Goal: Obtain resource: Download file/media

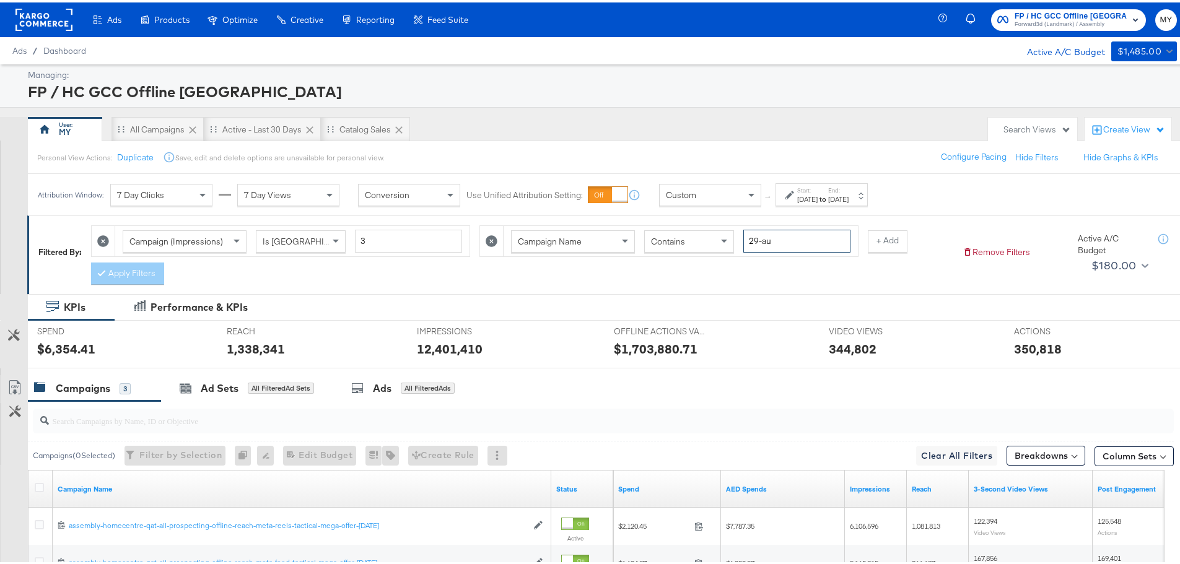
click at [801, 237] on input "29-au" at bounding box center [796, 238] width 107 height 23
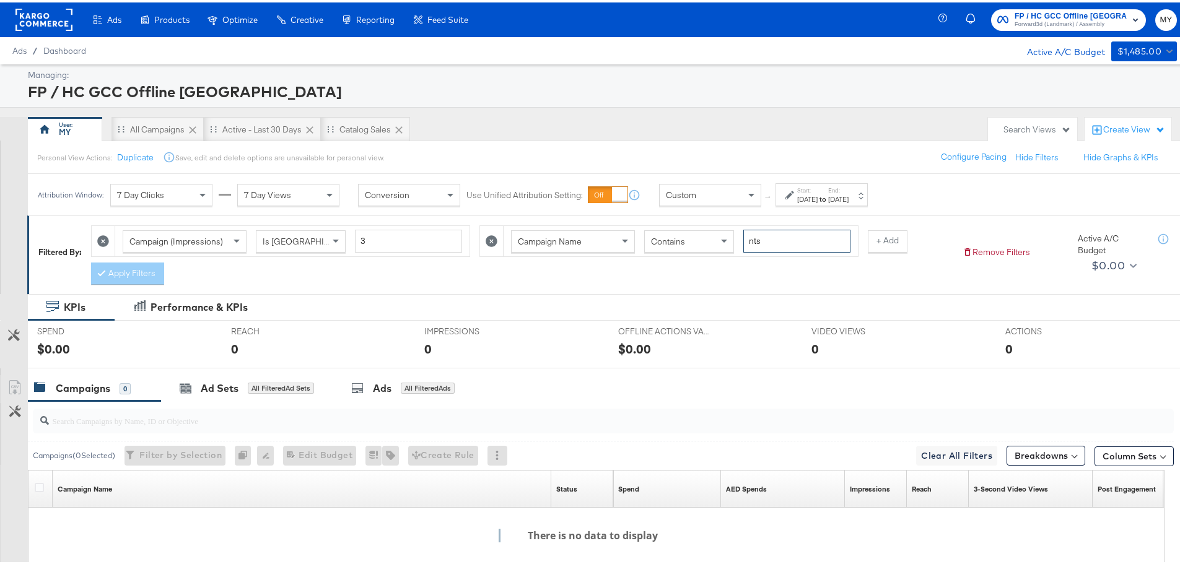
click at [753, 239] on input "nts" at bounding box center [796, 238] width 107 height 23
type input "bts"
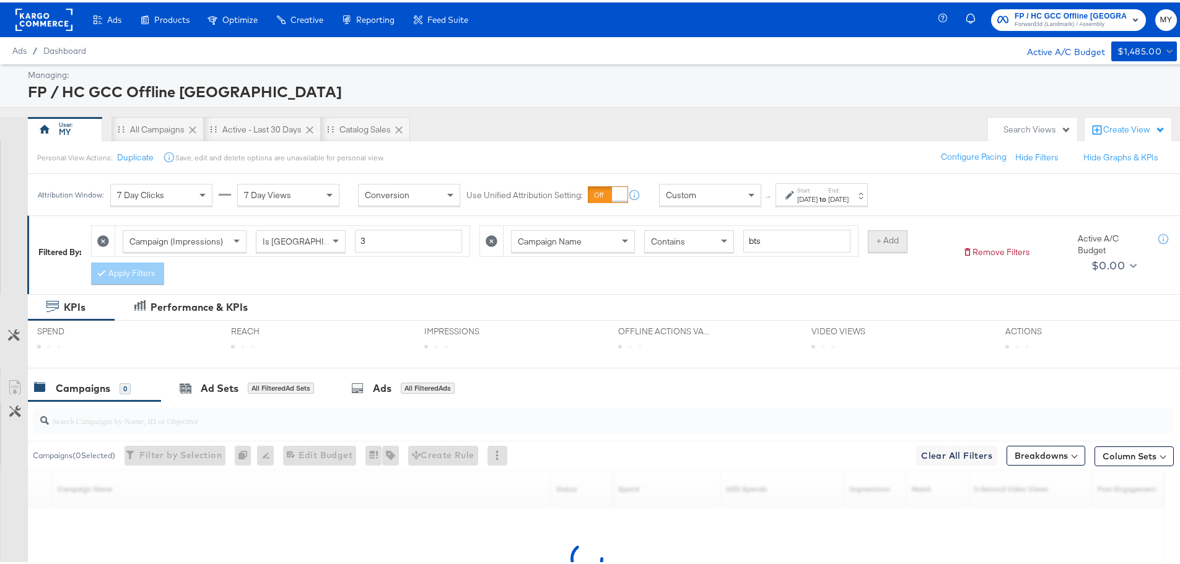
click at [893, 239] on button "+ Add" at bounding box center [888, 239] width 40 height 22
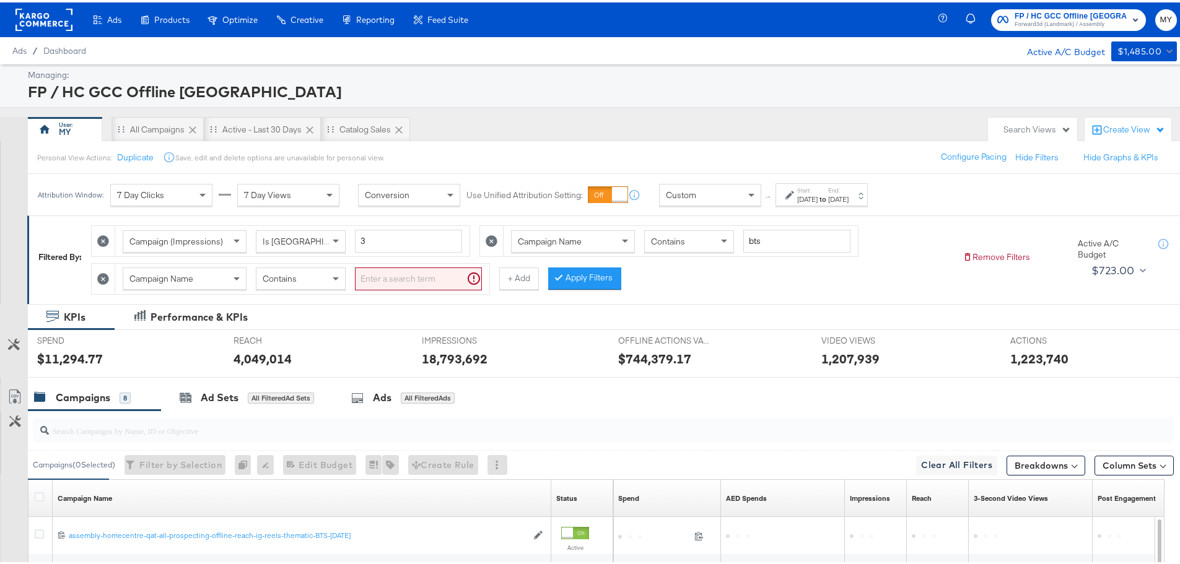
click at [453, 276] on input "search" at bounding box center [418, 276] width 127 height 23
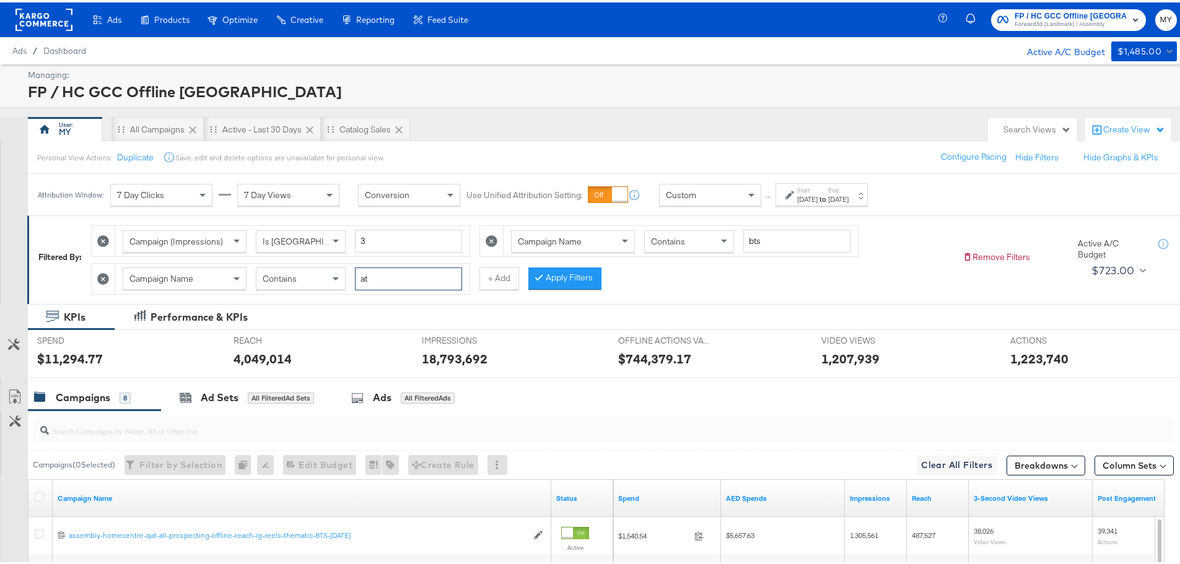
type input "a"
type input "-om"
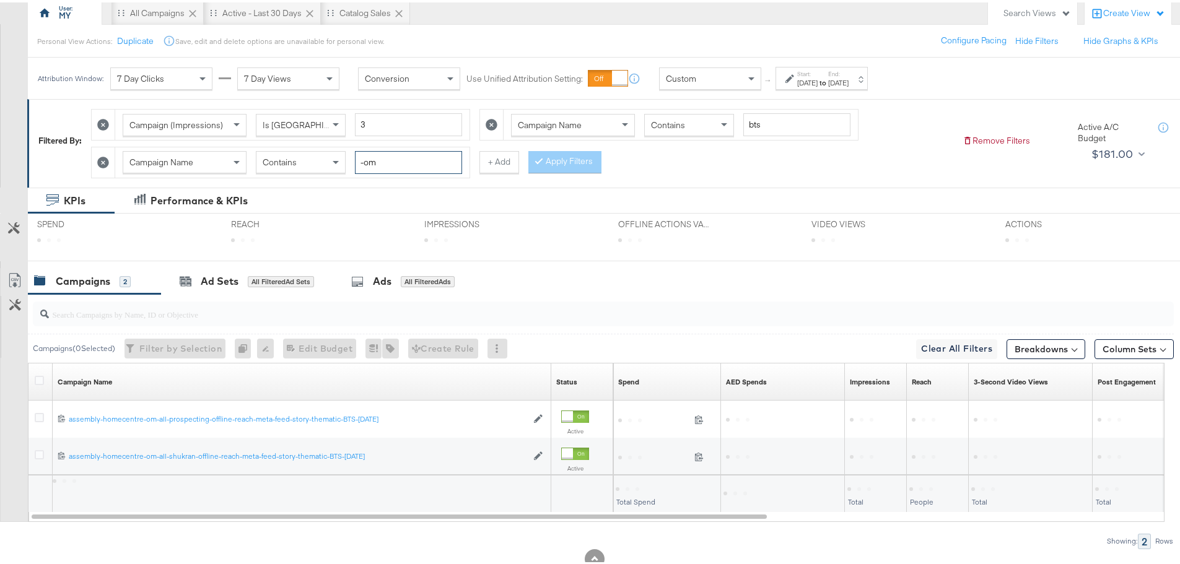
scroll to position [153, 0]
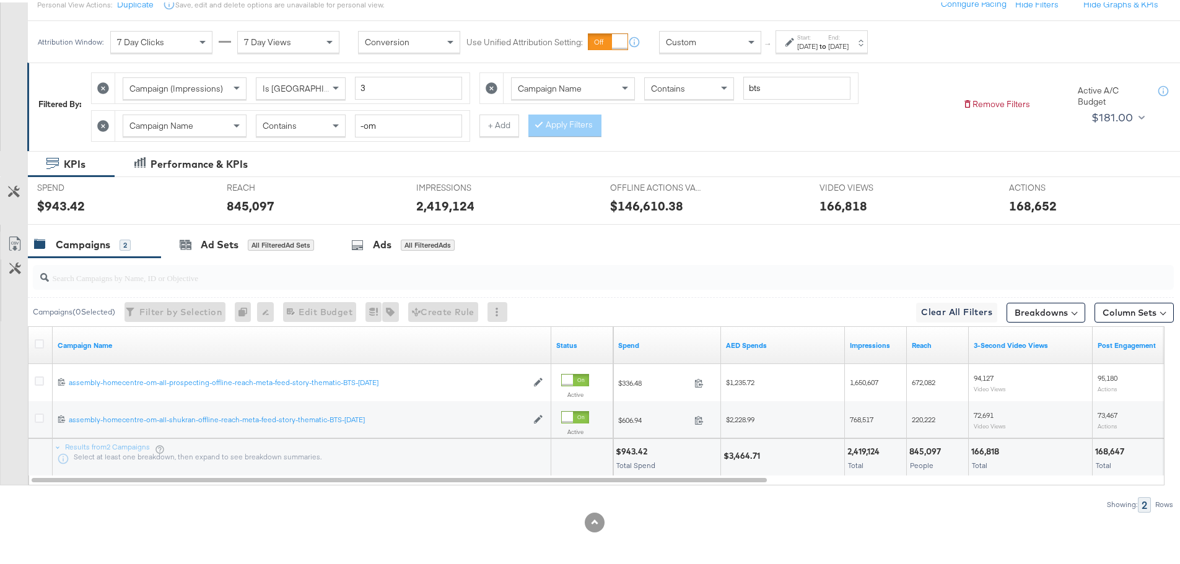
click at [8, 235] on icon at bounding box center [14, 241] width 15 height 15
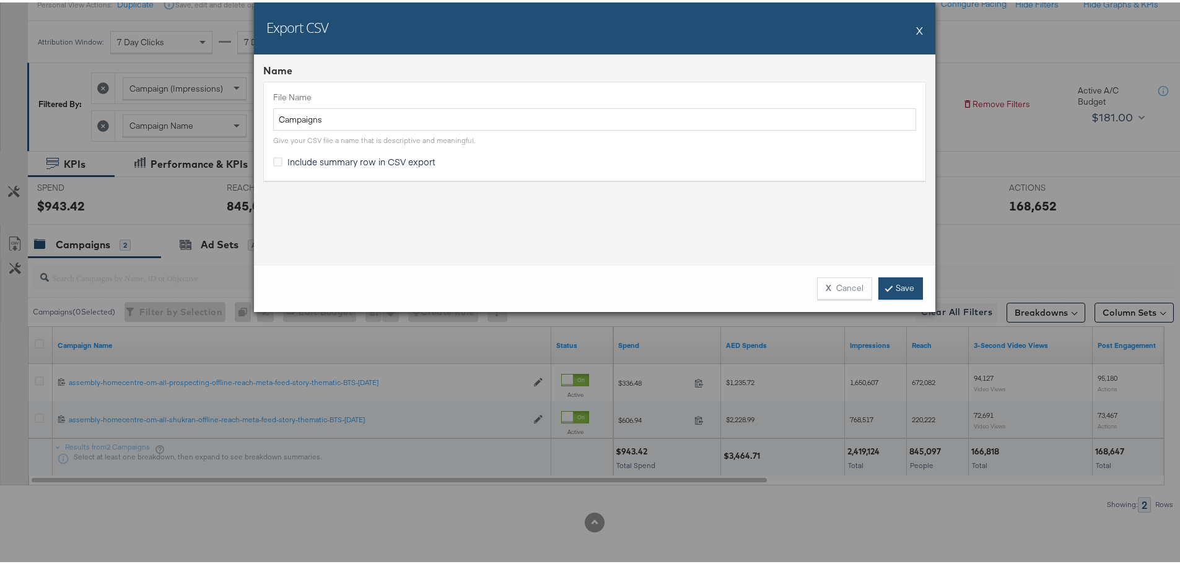
click at [887, 288] on link "Save" at bounding box center [901, 286] width 45 height 22
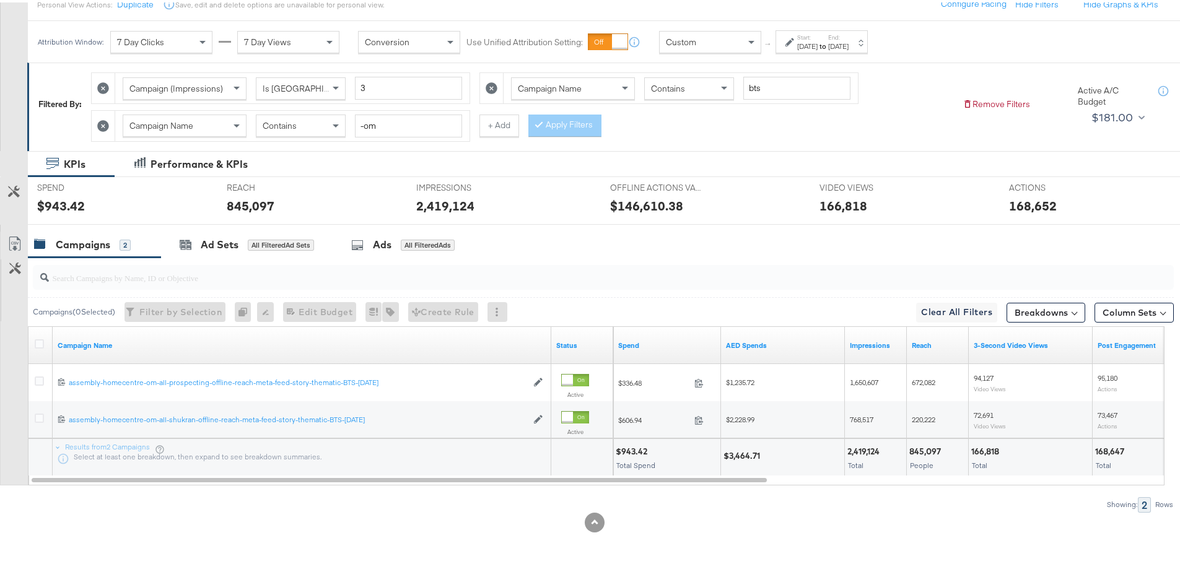
click at [860, 50] on div "Start: Mar 14th 2025 to End: Aug 19th 2025" at bounding box center [822, 39] width 92 height 23
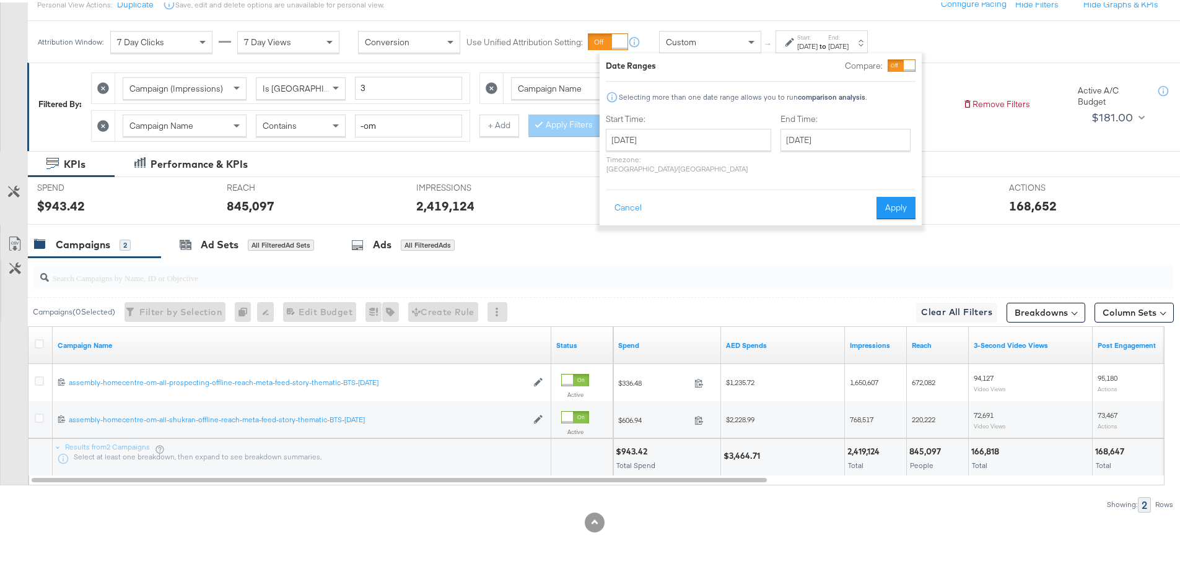
click at [852, 152] on div "End Time: August 19th 2025 ‹ August 2025 › Su Mo Tu We Th Fr Sa 27 28 29 30 31 …" at bounding box center [848, 144] width 135 height 66
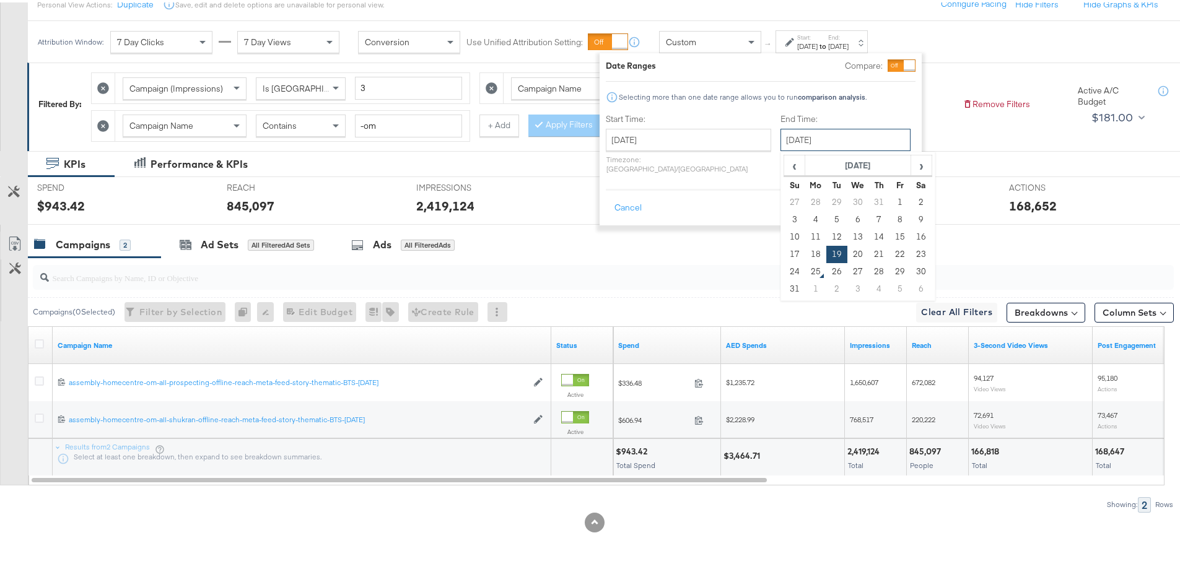
click at [841, 142] on input "August 19th 2025" at bounding box center [846, 137] width 130 height 22
click at [784, 268] on td "24" at bounding box center [794, 269] width 21 height 17
type input "August 24th 2025"
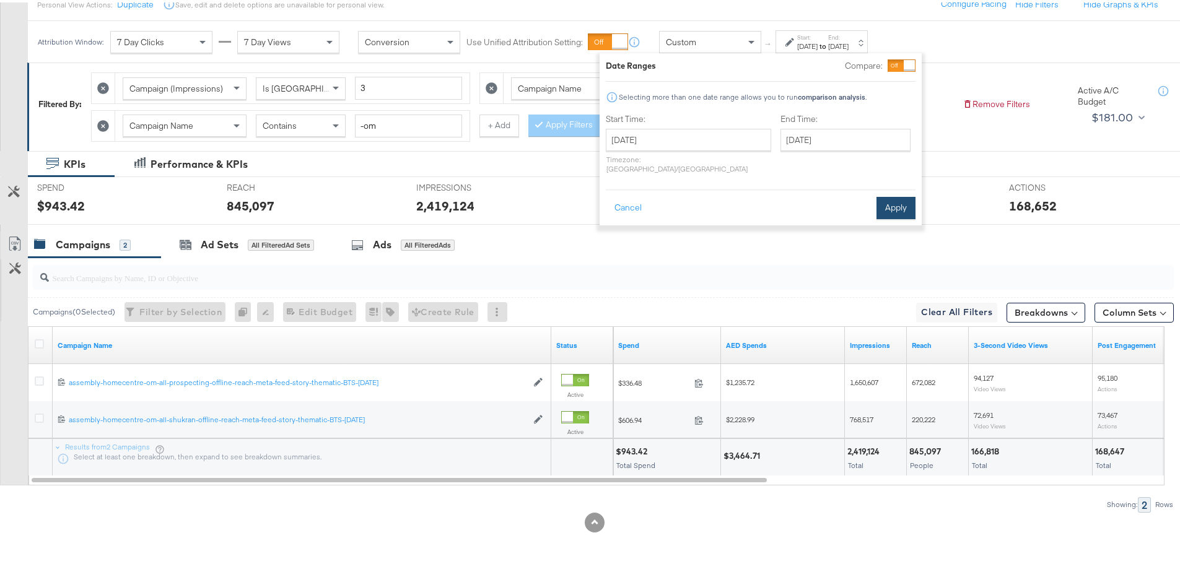
click at [900, 199] on button "Apply" at bounding box center [896, 206] width 39 height 22
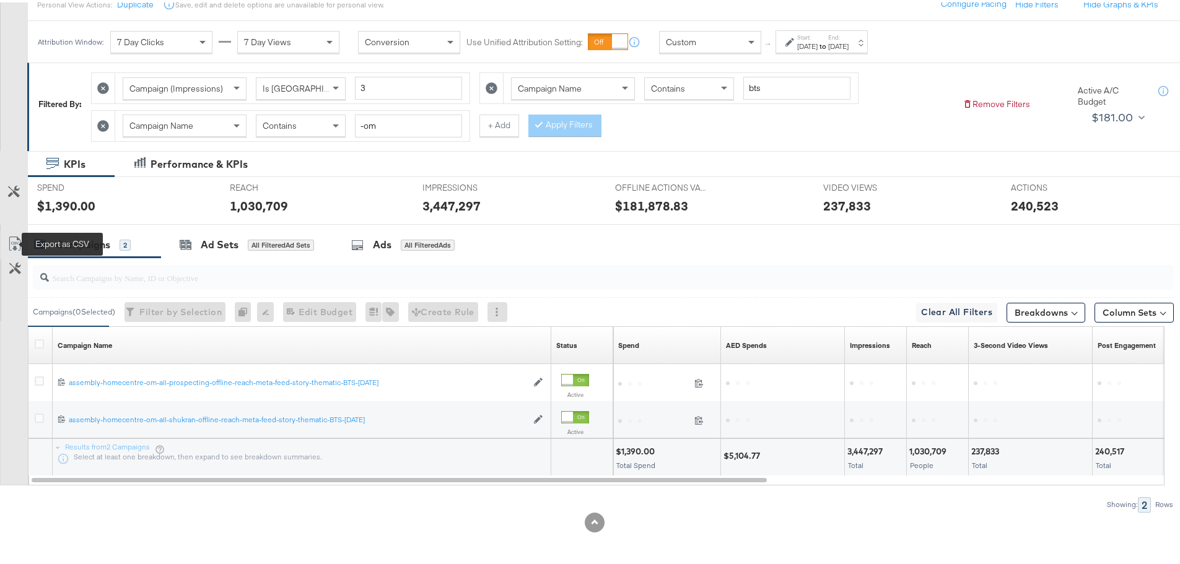
click at [10, 239] on icon at bounding box center [14, 241] width 15 height 15
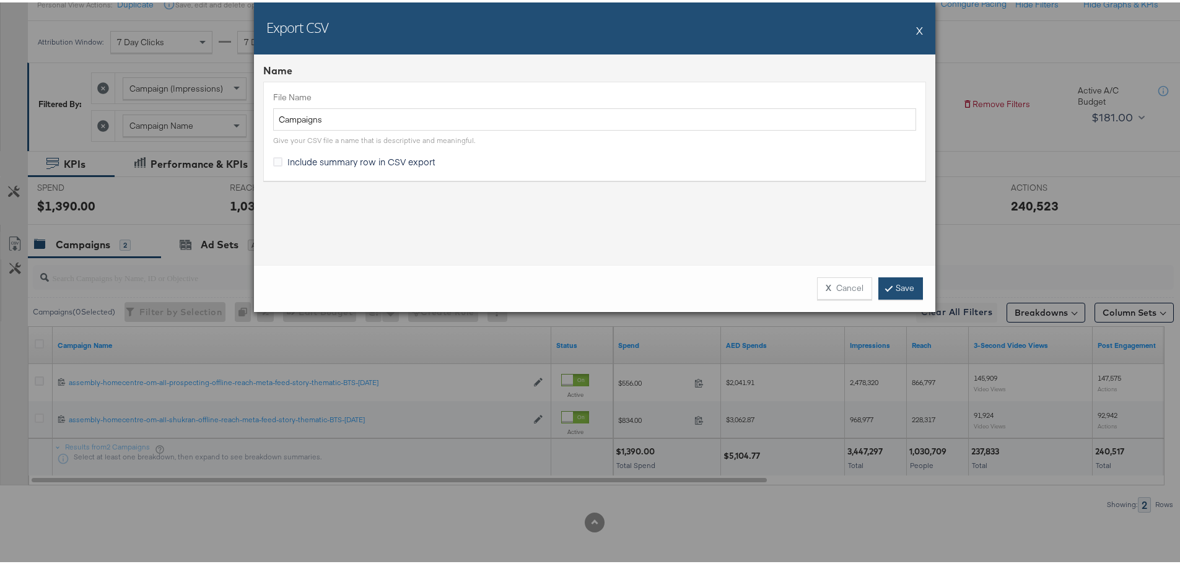
click at [900, 286] on link "Save" at bounding box center [901, 286] width 45 height 22
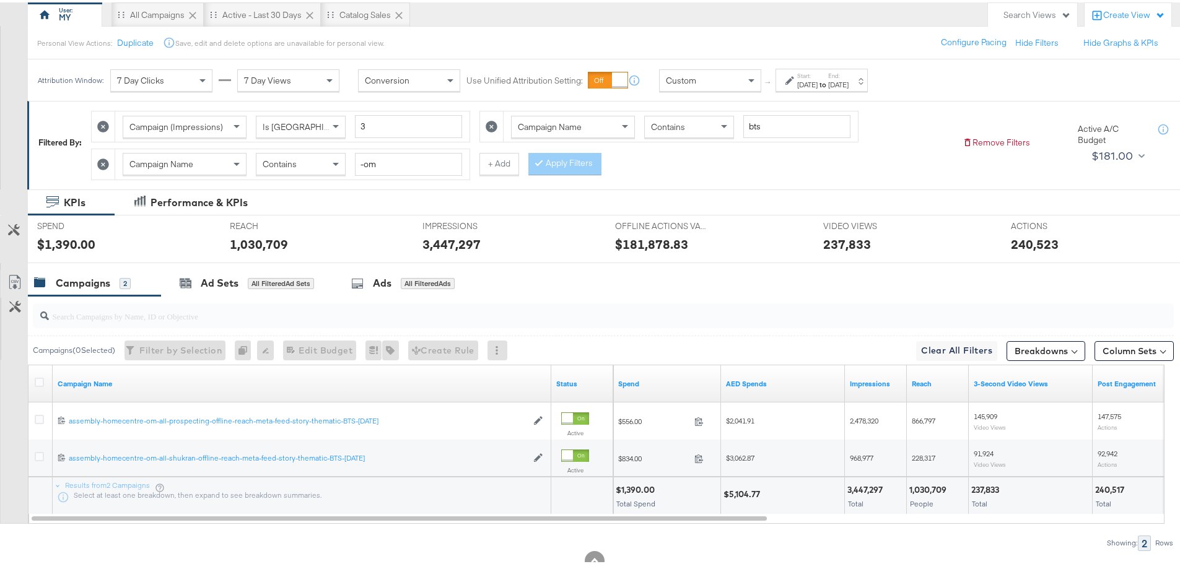
scroll to position [113, 0]
click at [414, 167] on input "-om" at bounding box center [408, 163] width 107 height 23
type input "-qa"
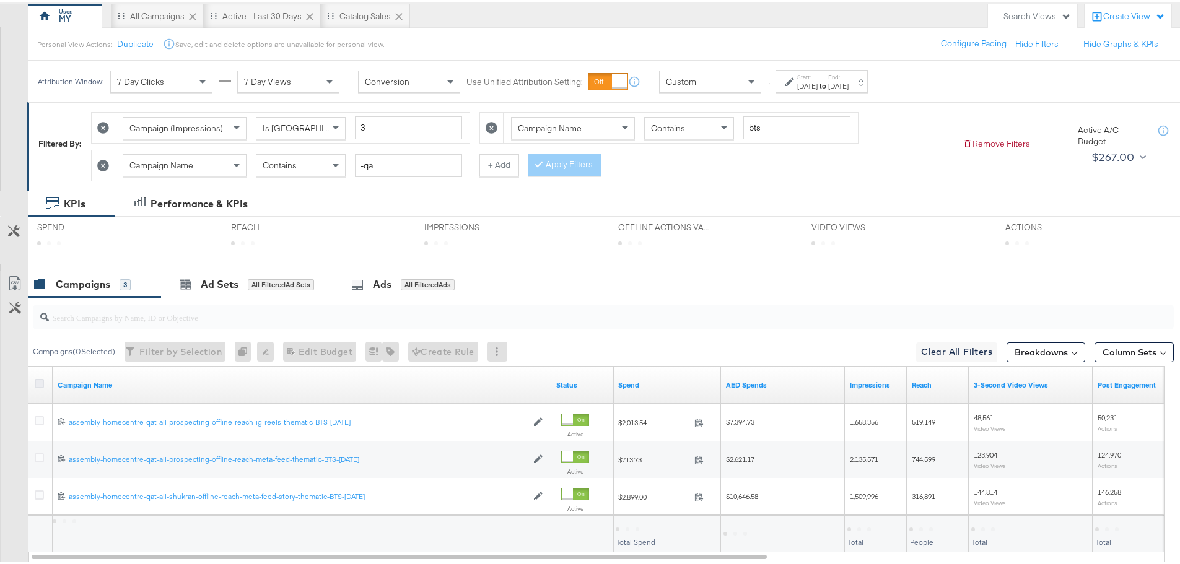
click at [39, 384] on icon at bounding box center [39, 381] width 9 height 9
click at [0, 0] on input "checkbox" at bounding box center [0, 0] width 0 height 0
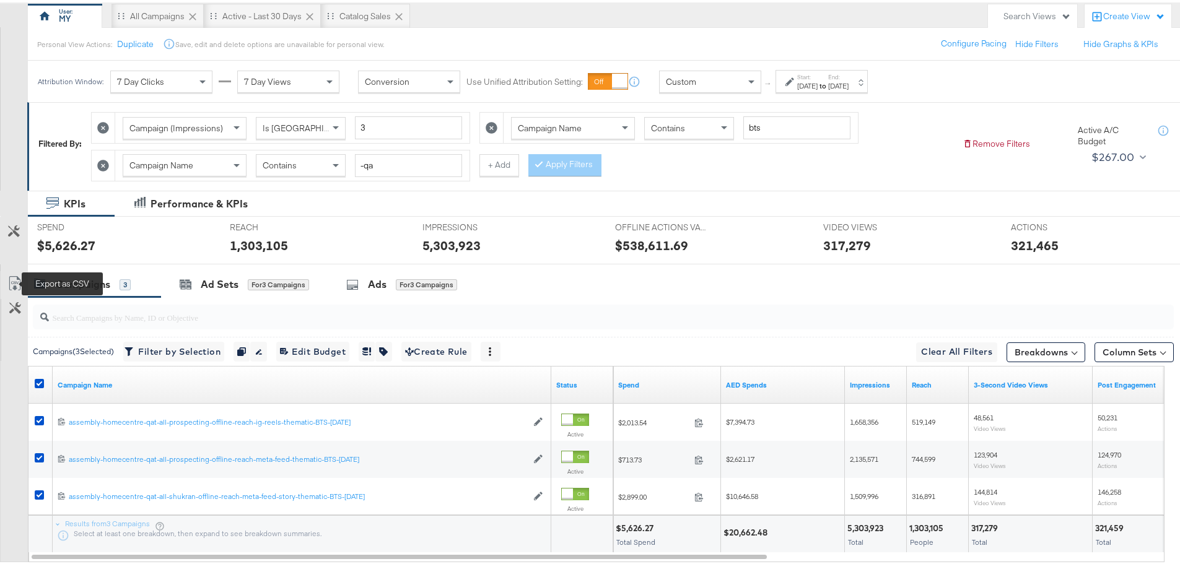
click at [11, 278] on icon at bounding box center [14, 281] width 15 height 15
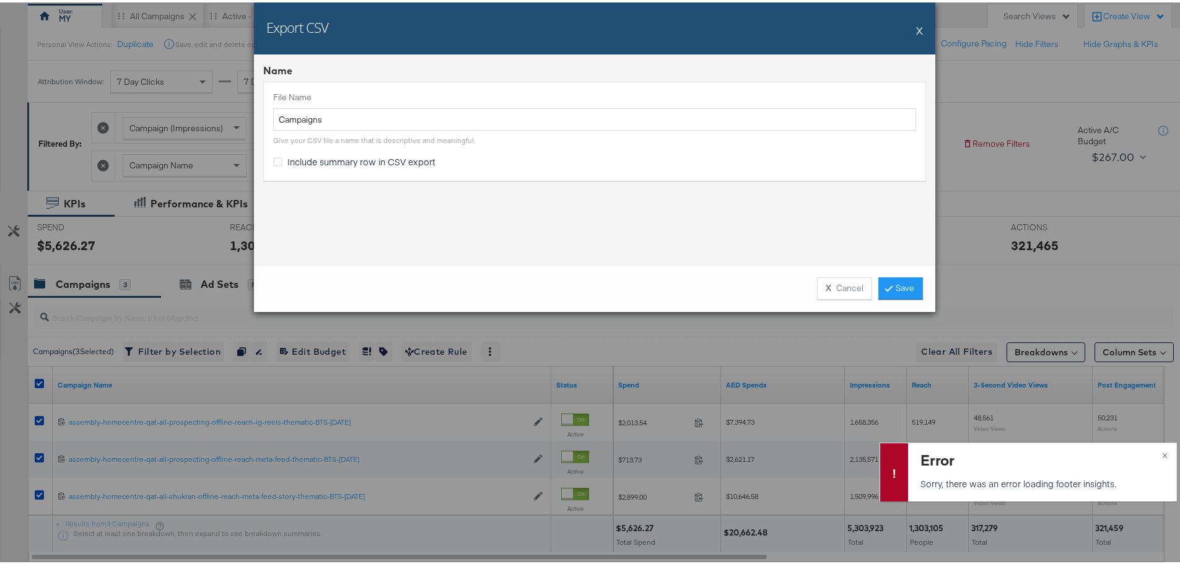
click at [916, 25] on button "X" at bounding box center [919, 27] width 7 height 25
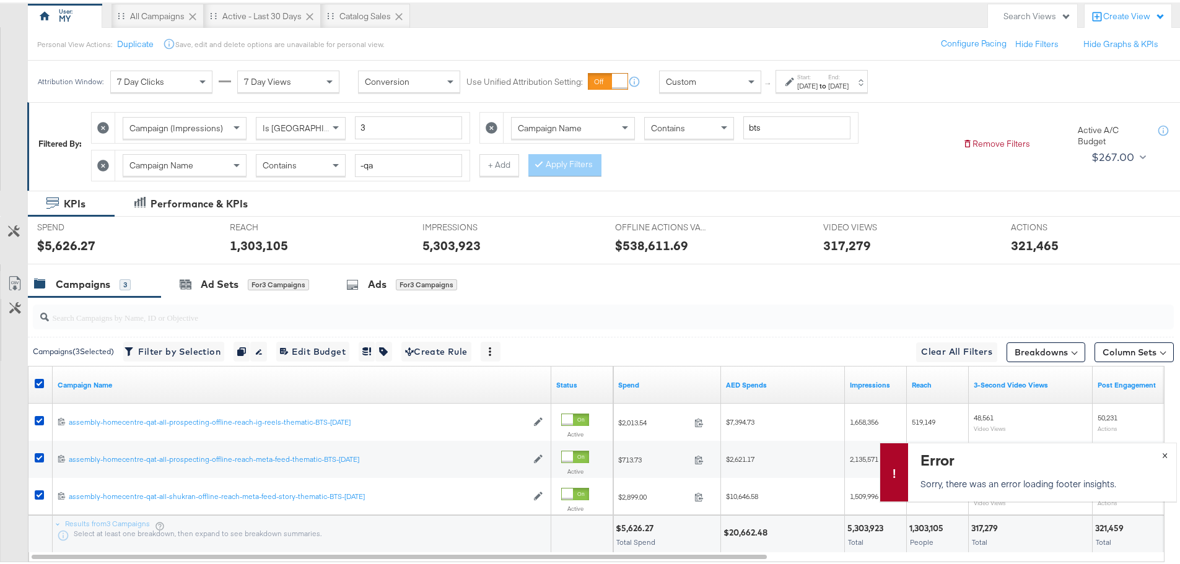
click at [1162, 455] on span "×" at bounding box center [1165, 452] width 6 height 14
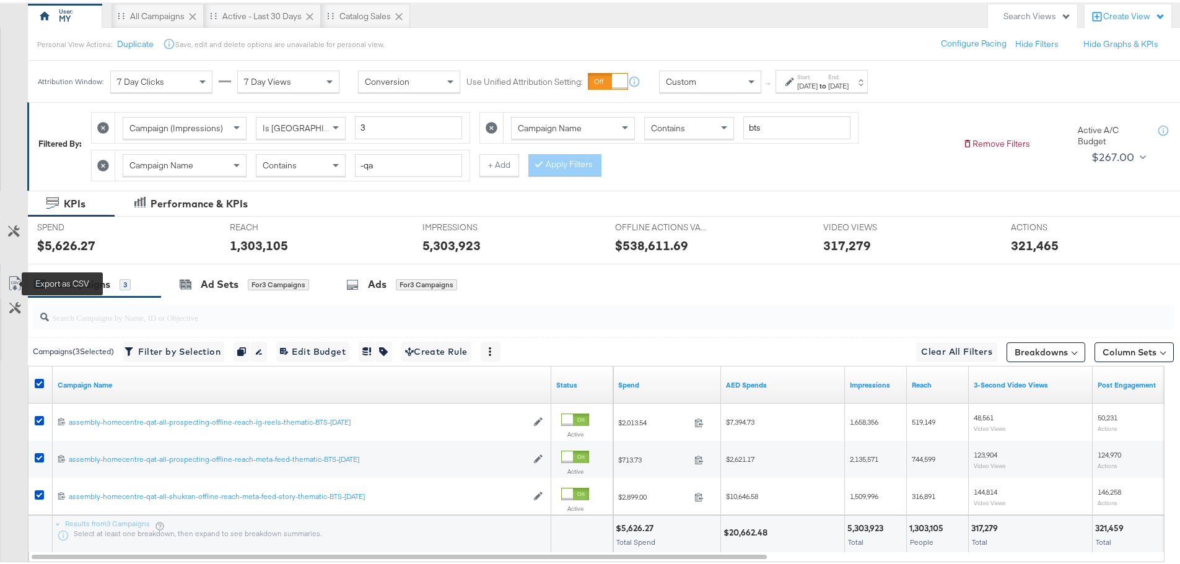
click at [15, 279] on icon at bounding box center [14, 281] width 15 height 15
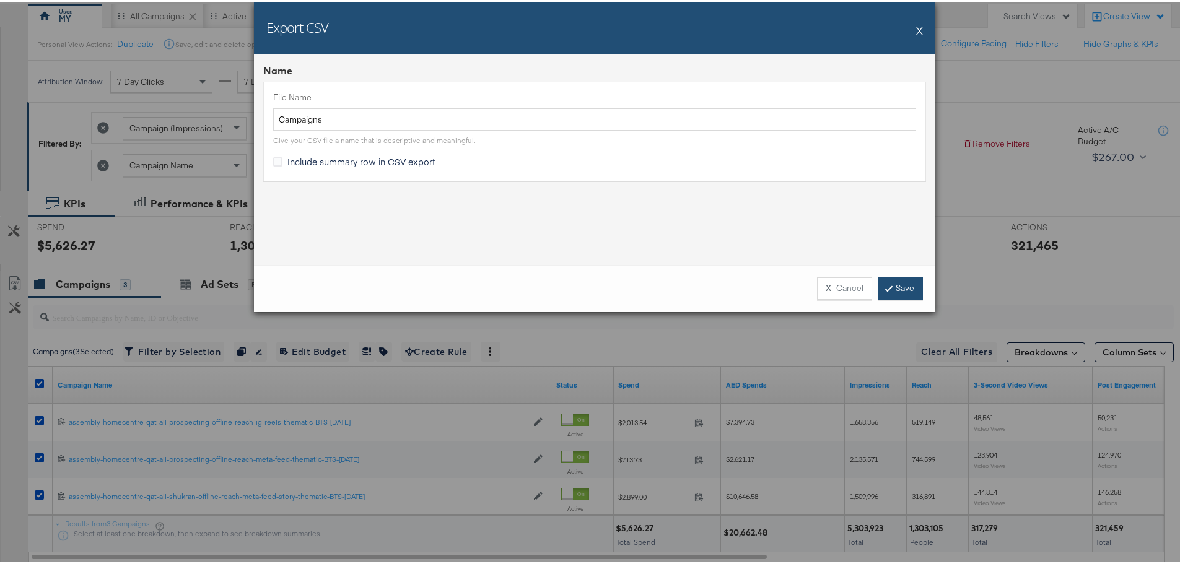
click at [889, 284] on link "Save" at bounding box center [901, 286] width 45 height 22
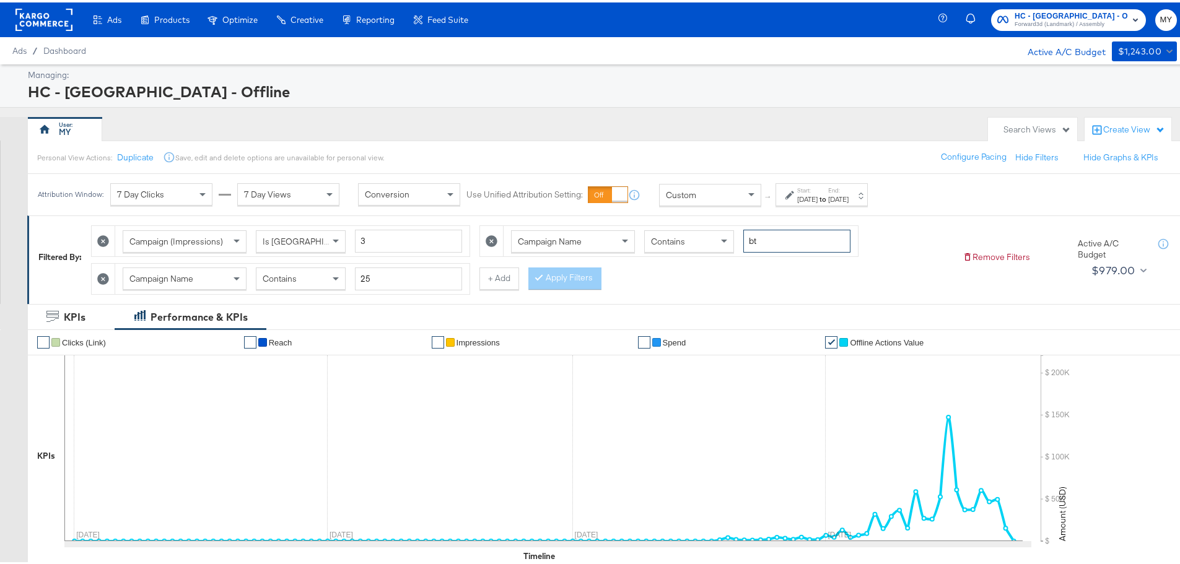
click at [763, 234] on input "bt" at bounding box center [796, 238] width 107 height 23
type input "aff"
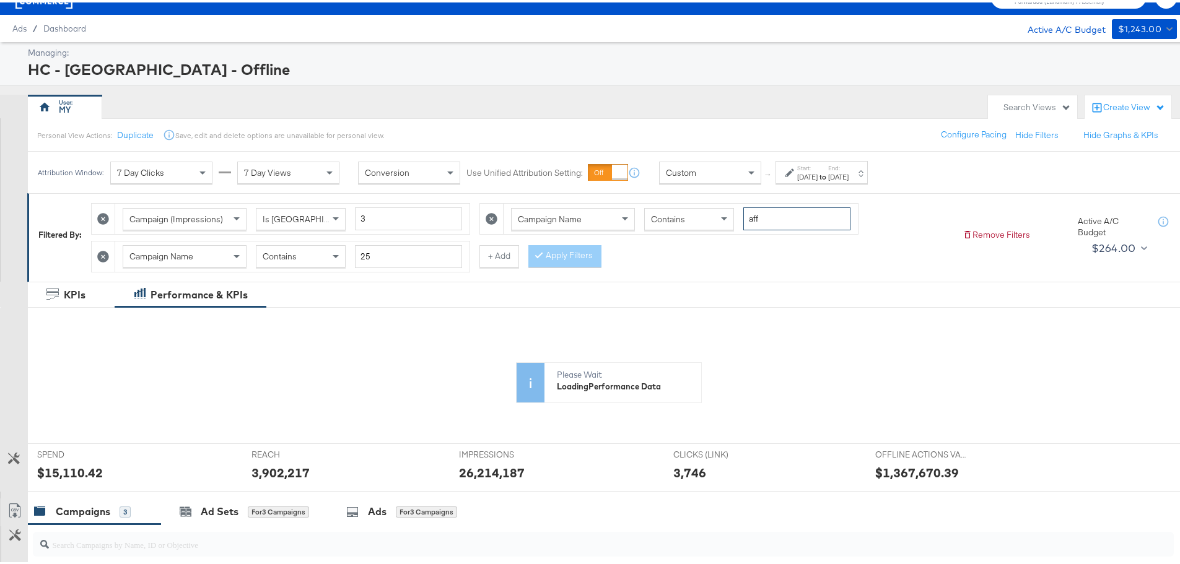
scroll to position [327, 0]
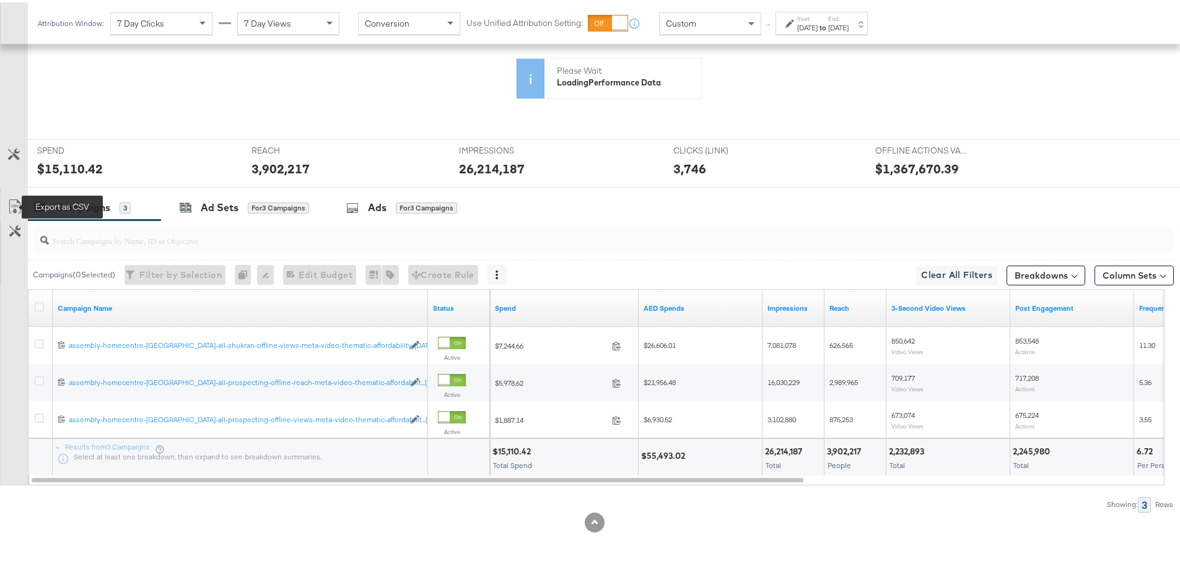
click at [11, 202] on icon at bounding box center [14, 204] width 15 height 15
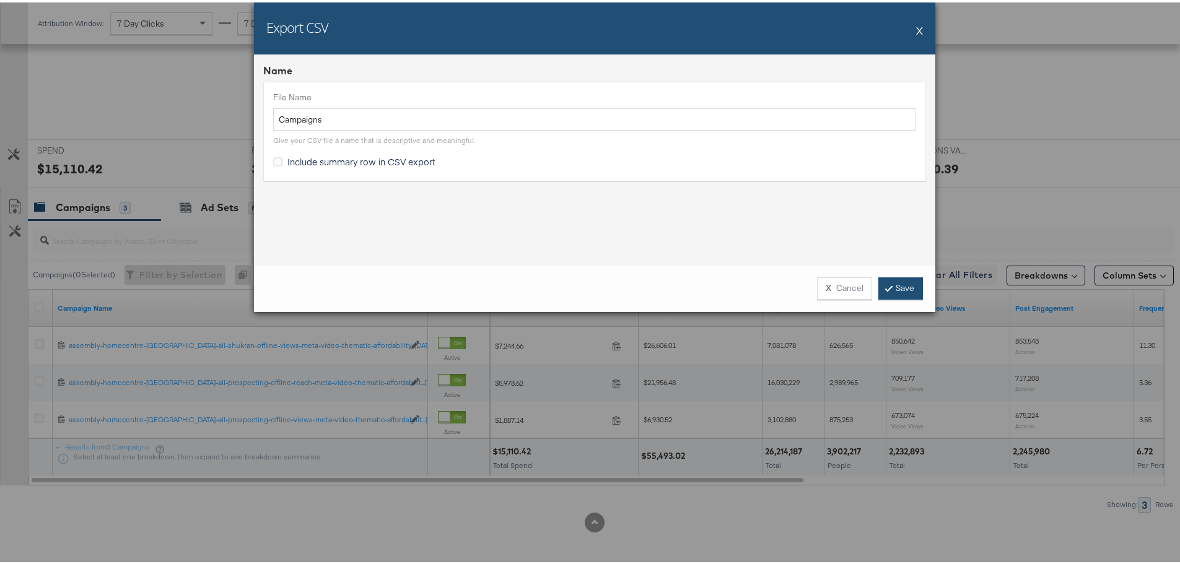
click at [891, 288] on link "Save" at bounding box center [901, 286] width 45 height 22
